Goal: Check status: Check status

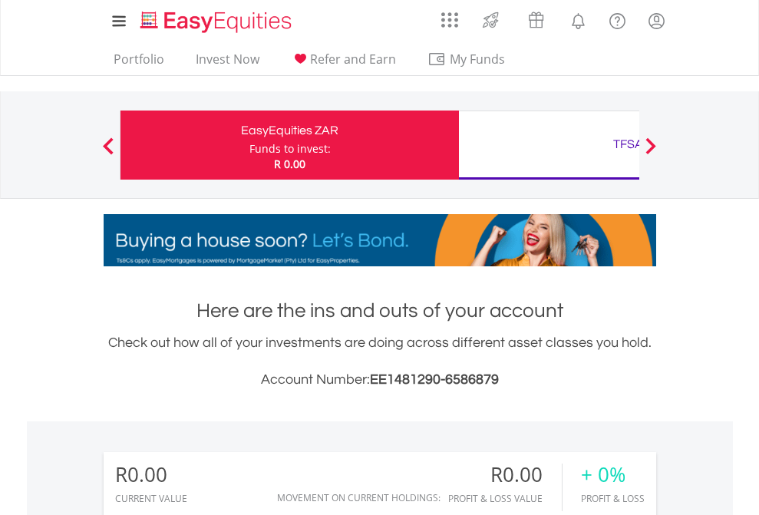
scroll to position [147, 241]
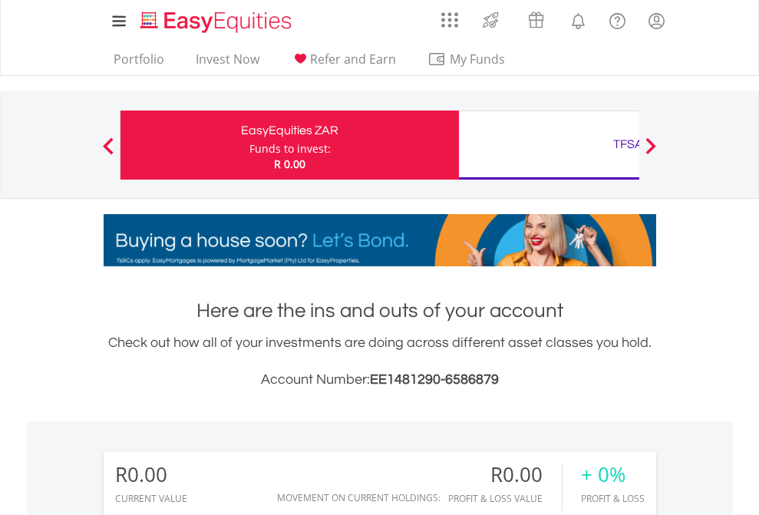
click at [249, 145] on div "Funds to invest:" at bounding box center [289, 148] width 81 height 15
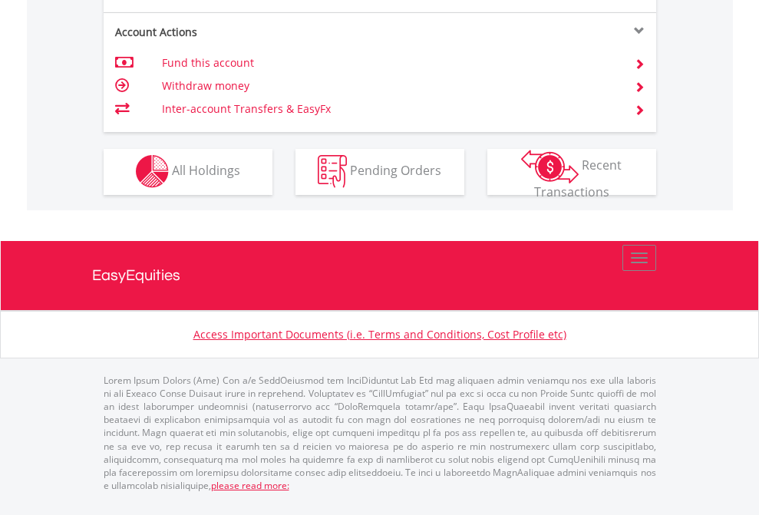
scroll to position [1435, 0]
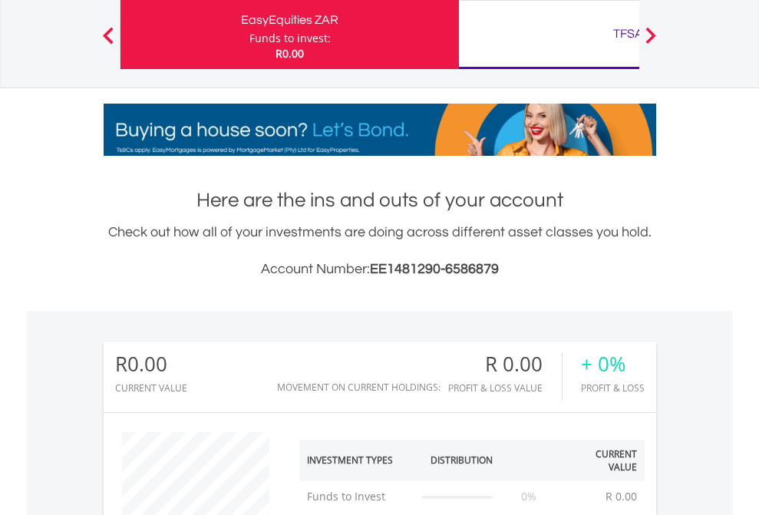
click at [548, 35] on div "TFSA" at bounding box center [628, 33] width 320 height 21
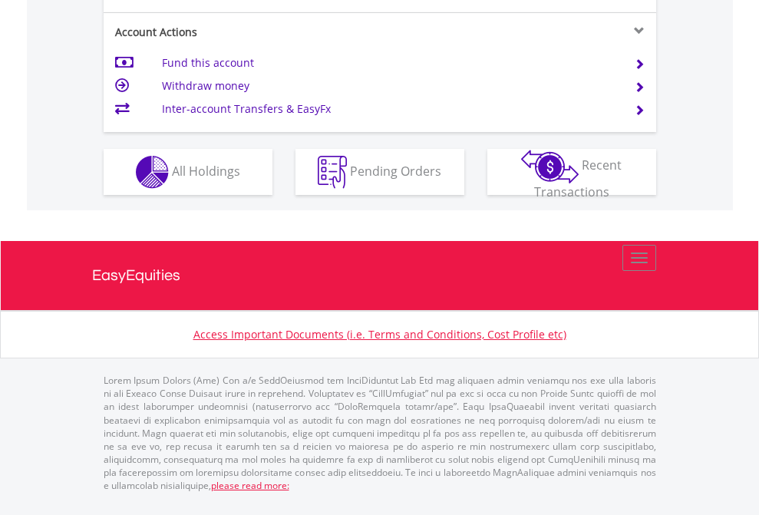
scroll to position [1471, 0]
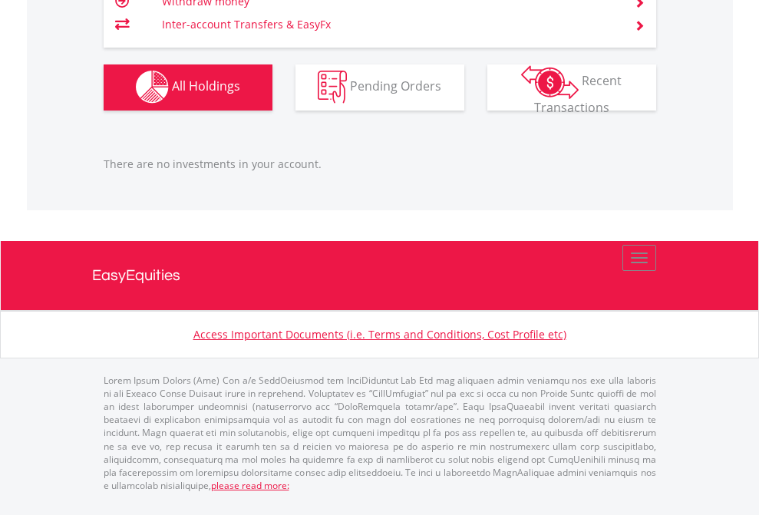
scroll to position [147, 241]
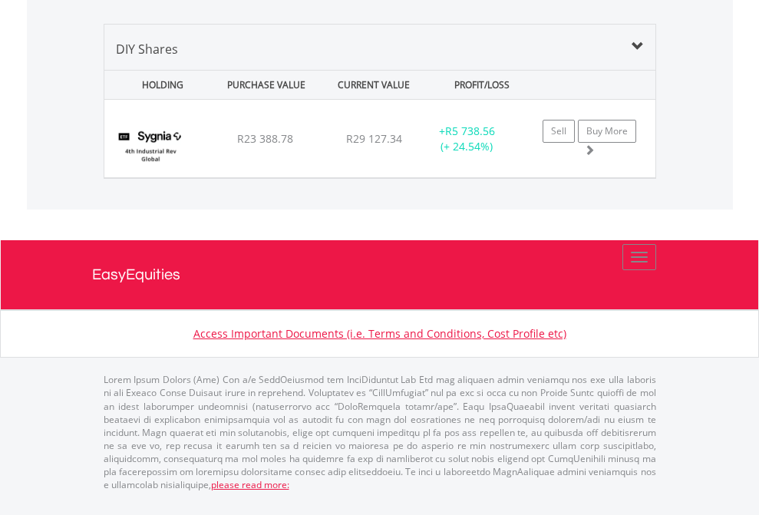
scroll to position [147, 241]
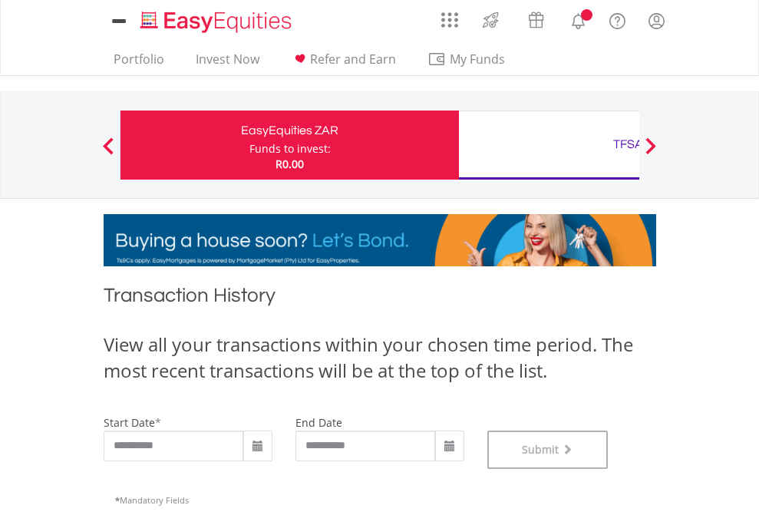
scroll to position [622, 0]
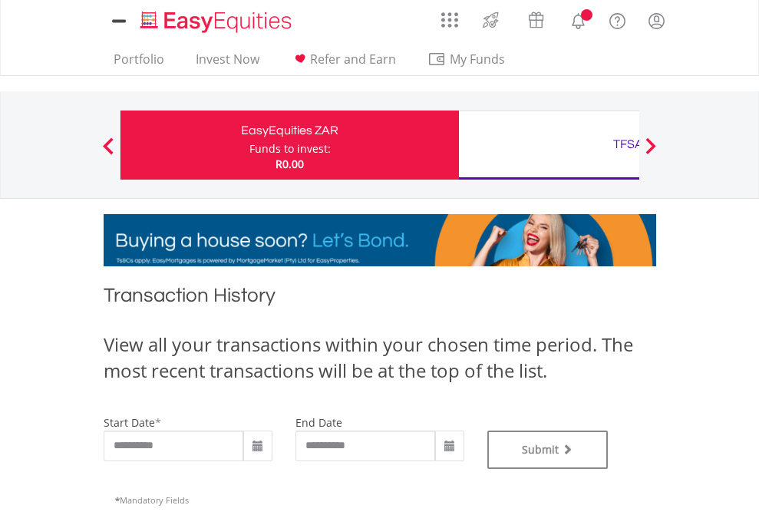
click at [548, 145] on div "TFSA" at bounding box center [628, 143] width 320 height 21
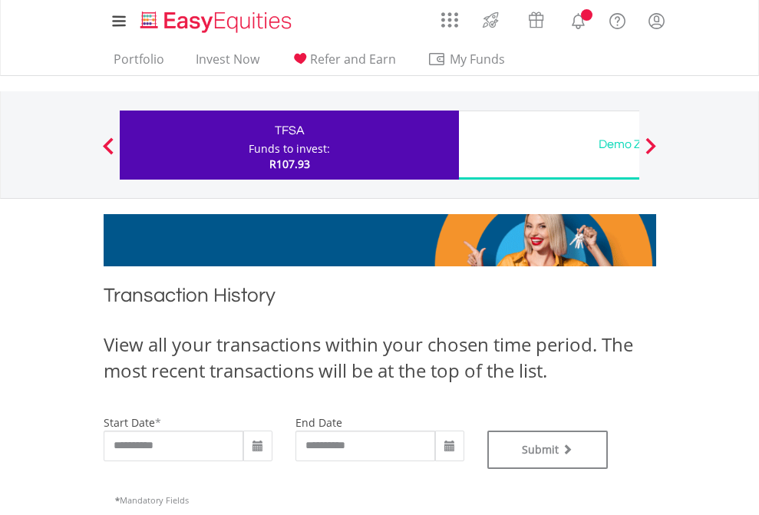
type input "**********"
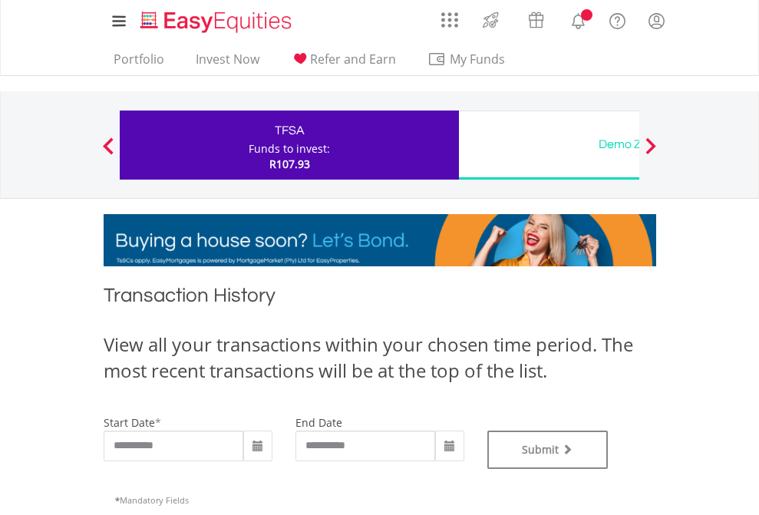
type input "**********"
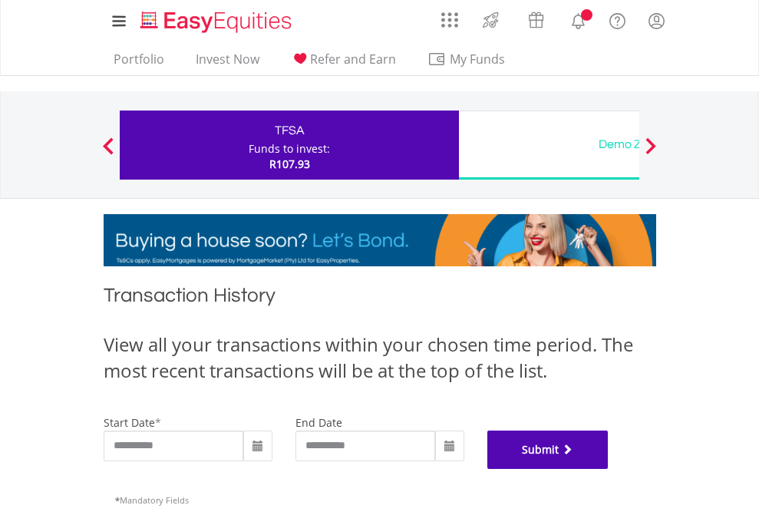
click at [608, 469] on button "Submit" at bounding box center [547, 449] width 121 height 38
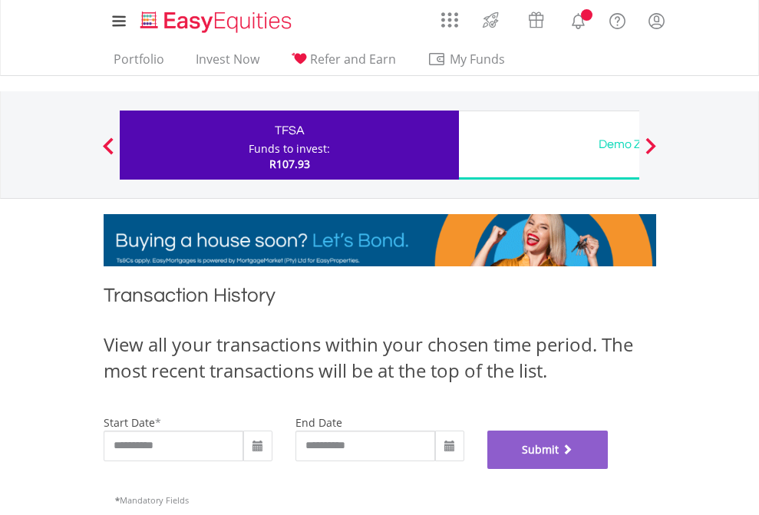
scroll to position [622, 0]
